Goal: Use online tool/utility: Utilize a website feature to perform a specific function

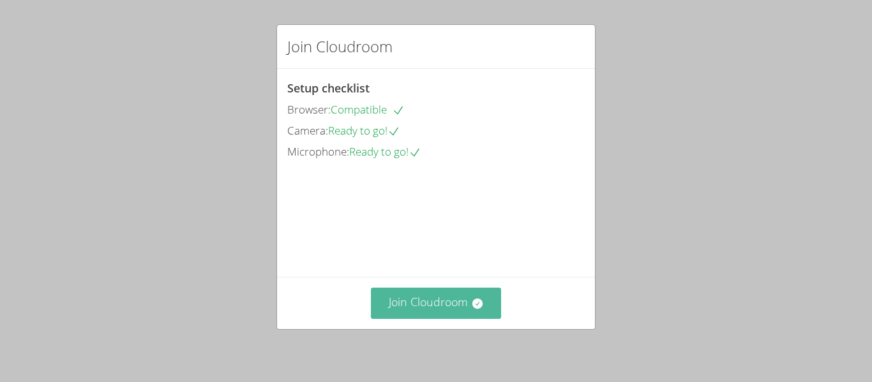
click at [445, 313] on button "Join Cloudroom" at bounding box center [436, 303] width 131 height 31
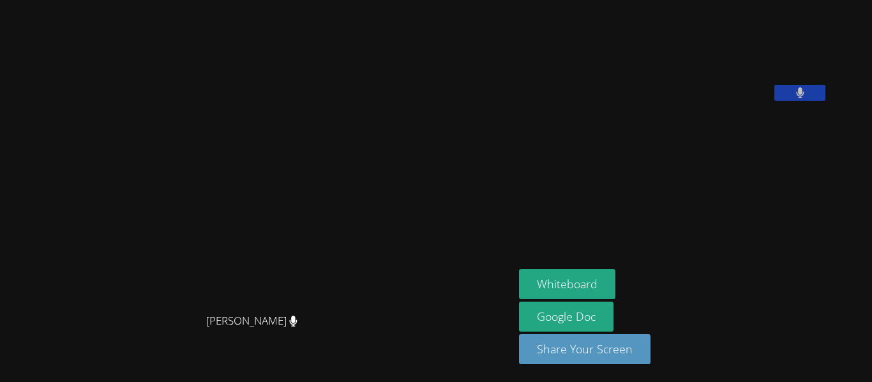
click at [787, 101] on button at bounding box center [799, 93] width 51 height 16
click at [807, 98] on icon at bounding box center [800, 92] width 13 height 11
click at [596, 279] on button "Whiteboard" at bounding box center [567, 284] width 96 height 30
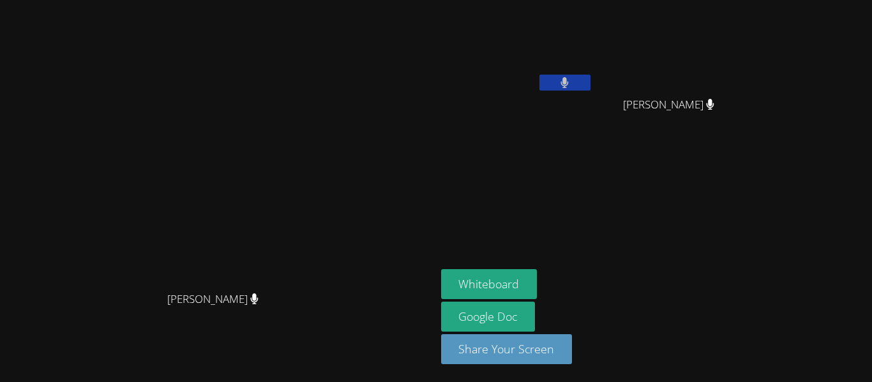
click at [569, 80] on icon at bounding box center [565, 82] width 8 height 11
click at [591, 80] on button at bounding box center [565, 83] width 51 height 16
click at [569, 80] on icon at bounding box center [565, 82] width 8 height 11
click at [591, 89] on button at bounding box center [565, 83] width 51 height 16
click at [591, 86] on button at bounding box center [565, 83] width 51 height 16
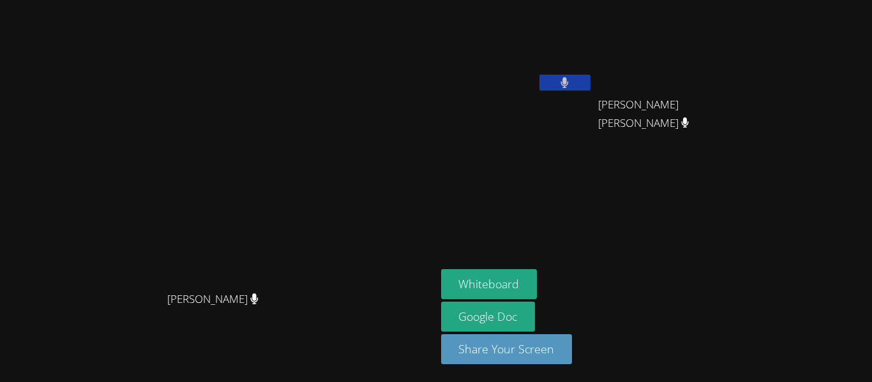
click at [593, 41] on video at bounding box center [517, 48] width 152 height 86
click at [591, 86] on button at bounding box center [565, 83] width 51 height 16
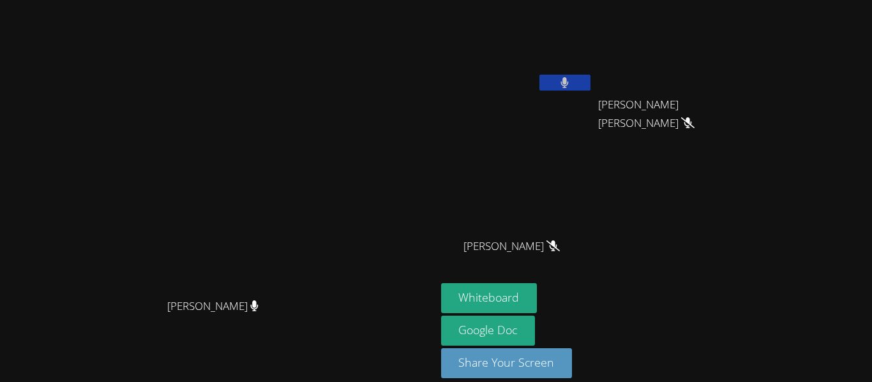
click at [591, 87] on button at bounding box center [565, 83] width 51 height 16
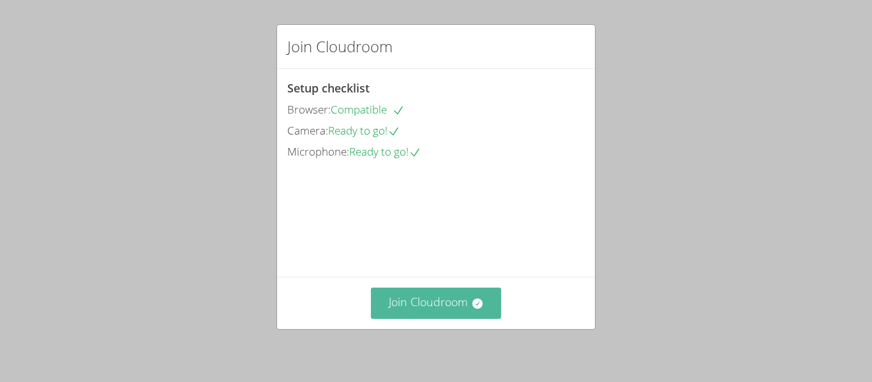
click at [441, 296] on button "Join Cloudroom" at bounding box center [436, 303] width 131 height 31
